Goal: Task Accomplishment & Management: Complete application form

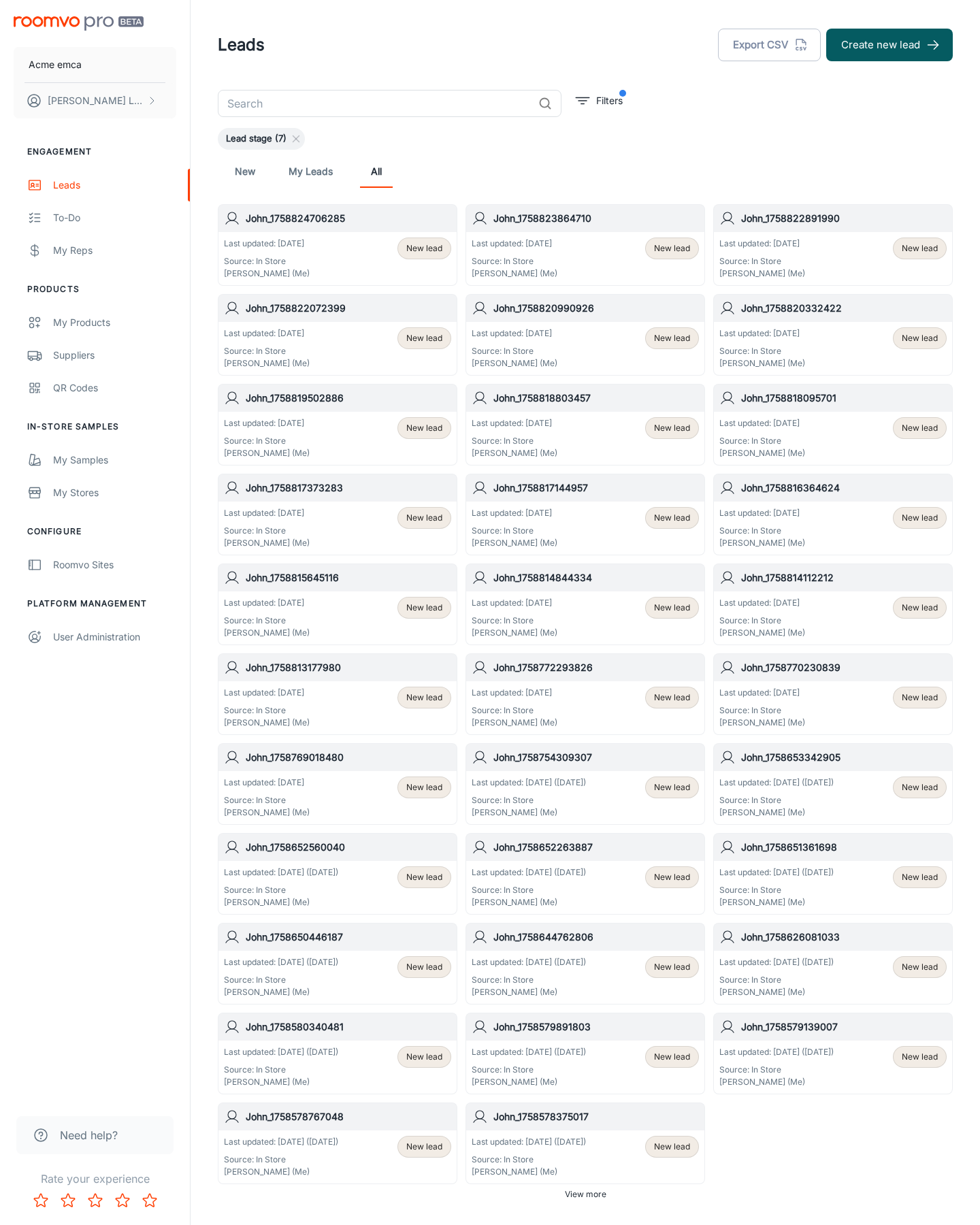
click at [890, 45] on button "Create new lead" at bounding box center [890, 44] width 127 height 33
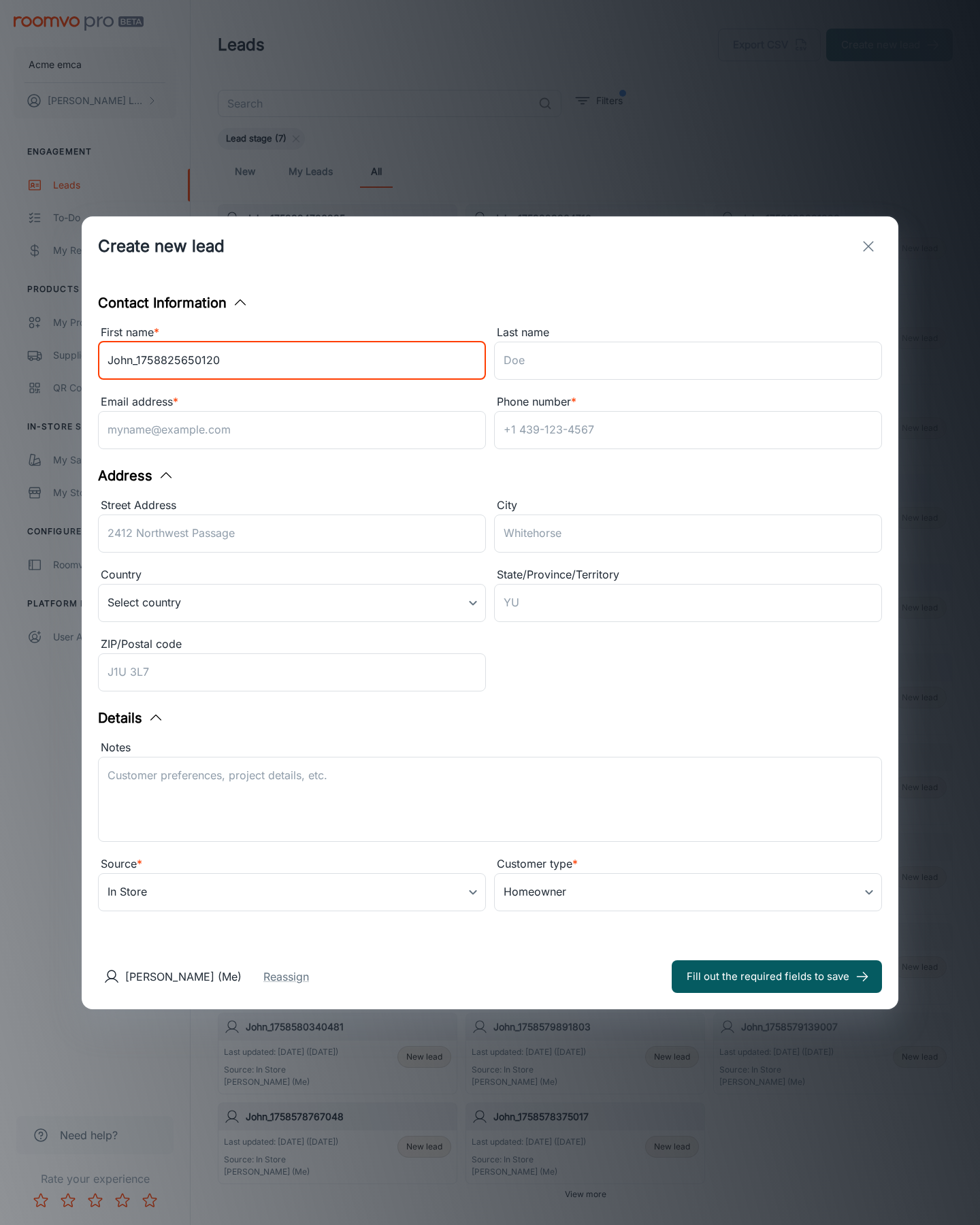
type input "John_1758825650120"
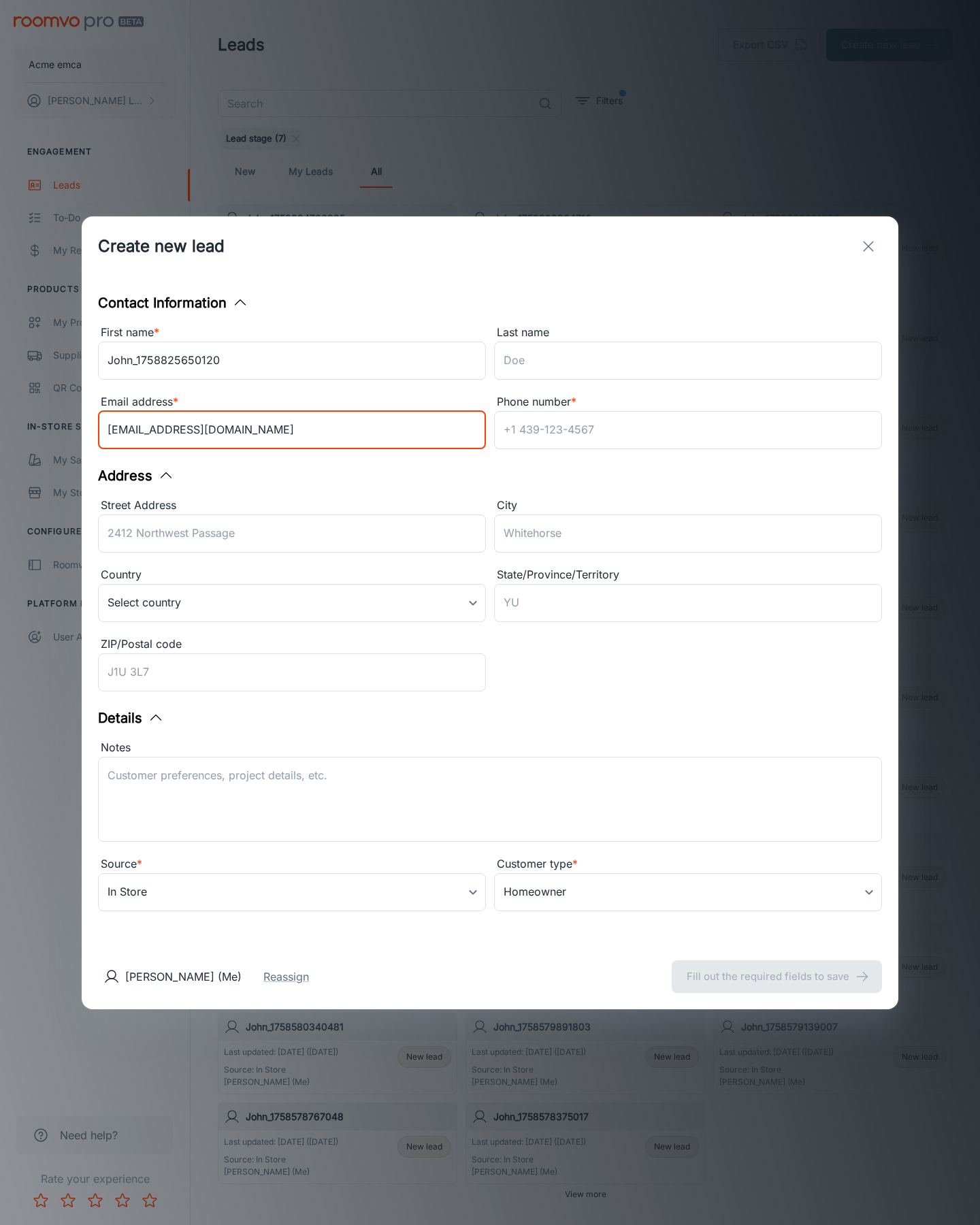
type input "[EMAIL_ADDRESS][DOMAIN_NAME]"
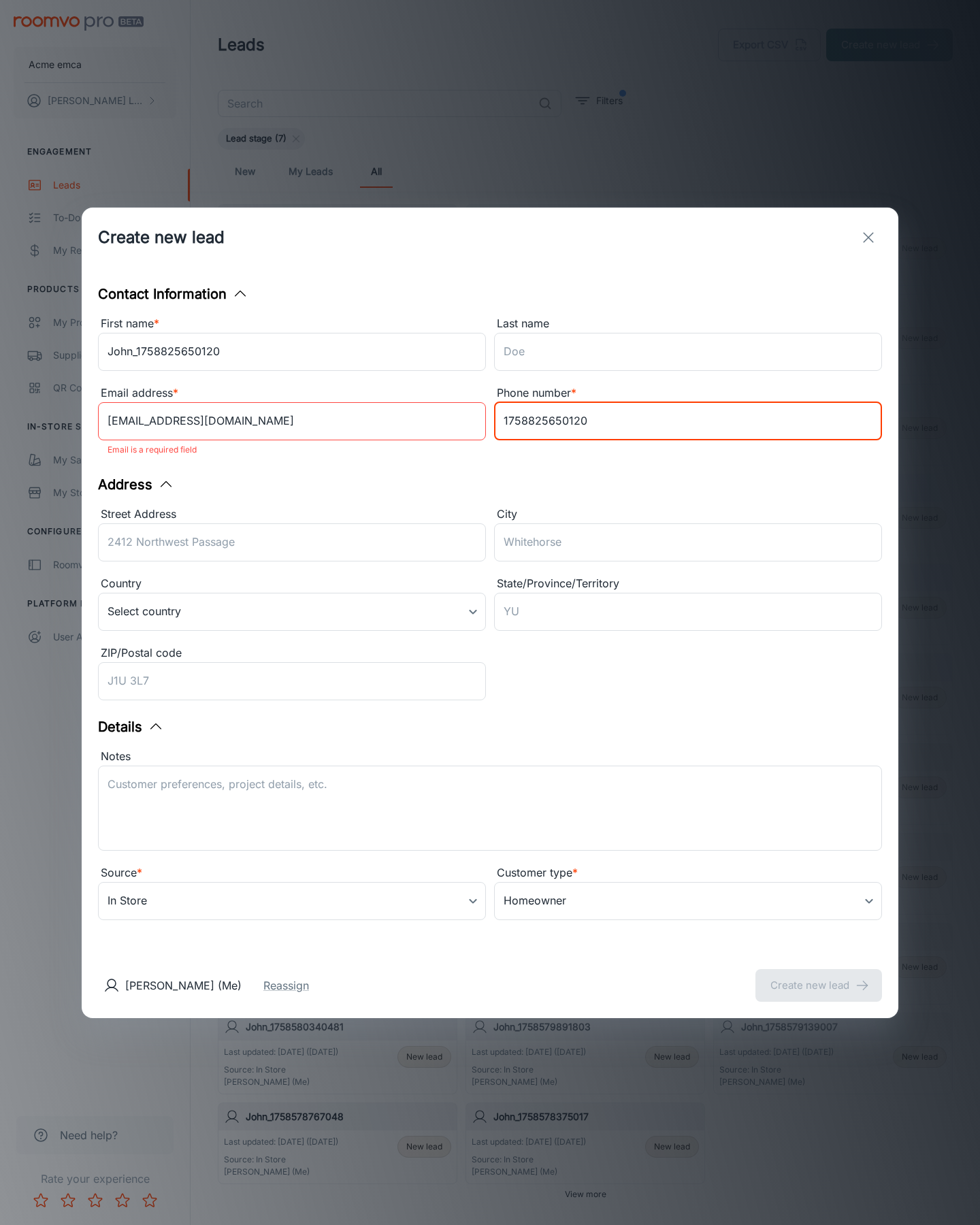
type input "1758825650120"
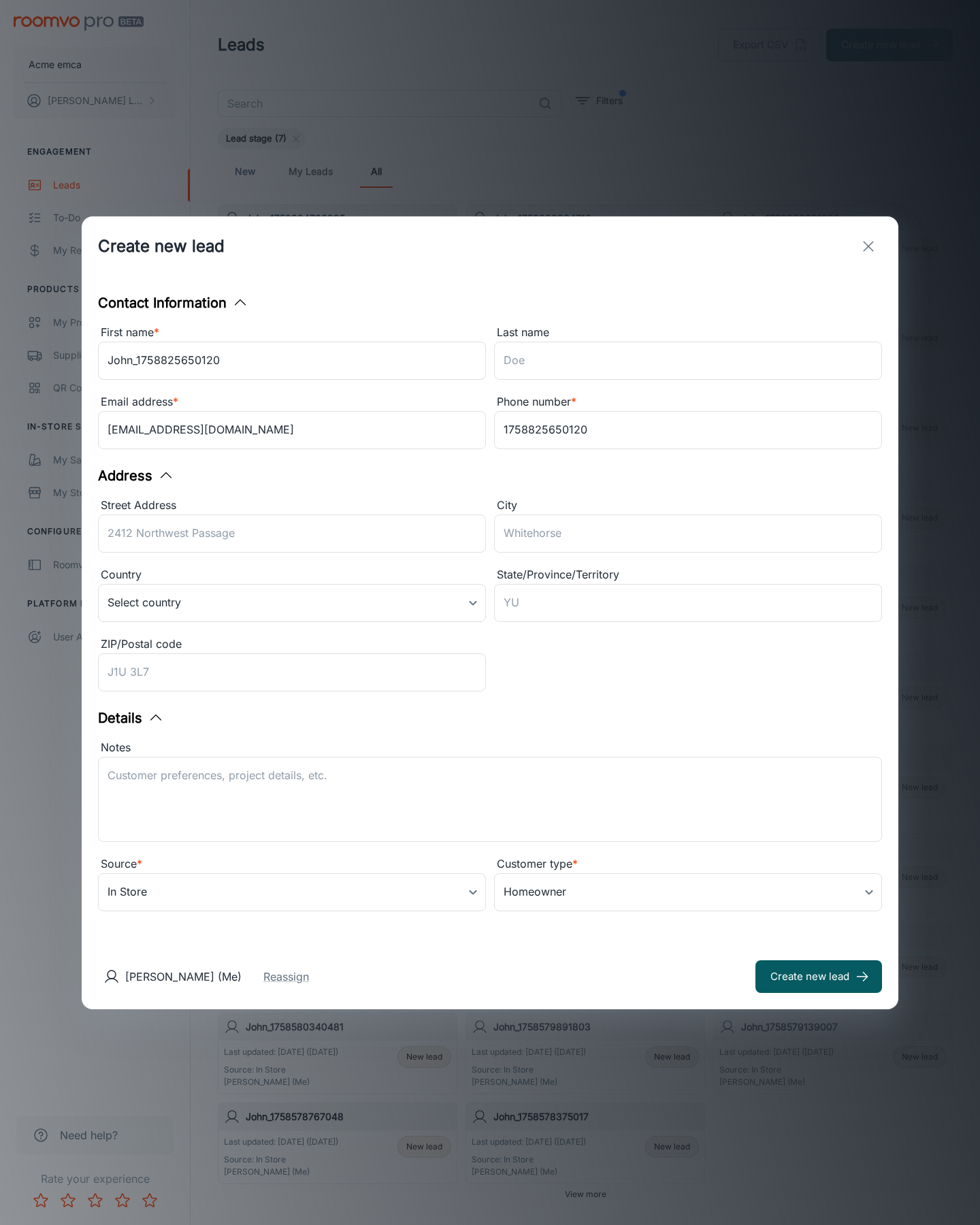
click at [819, 976] on button "Create new lead" at bounding box center [819, 976] width 127 height 33
